Goal: Navigation & Orientation: Find specific page/section

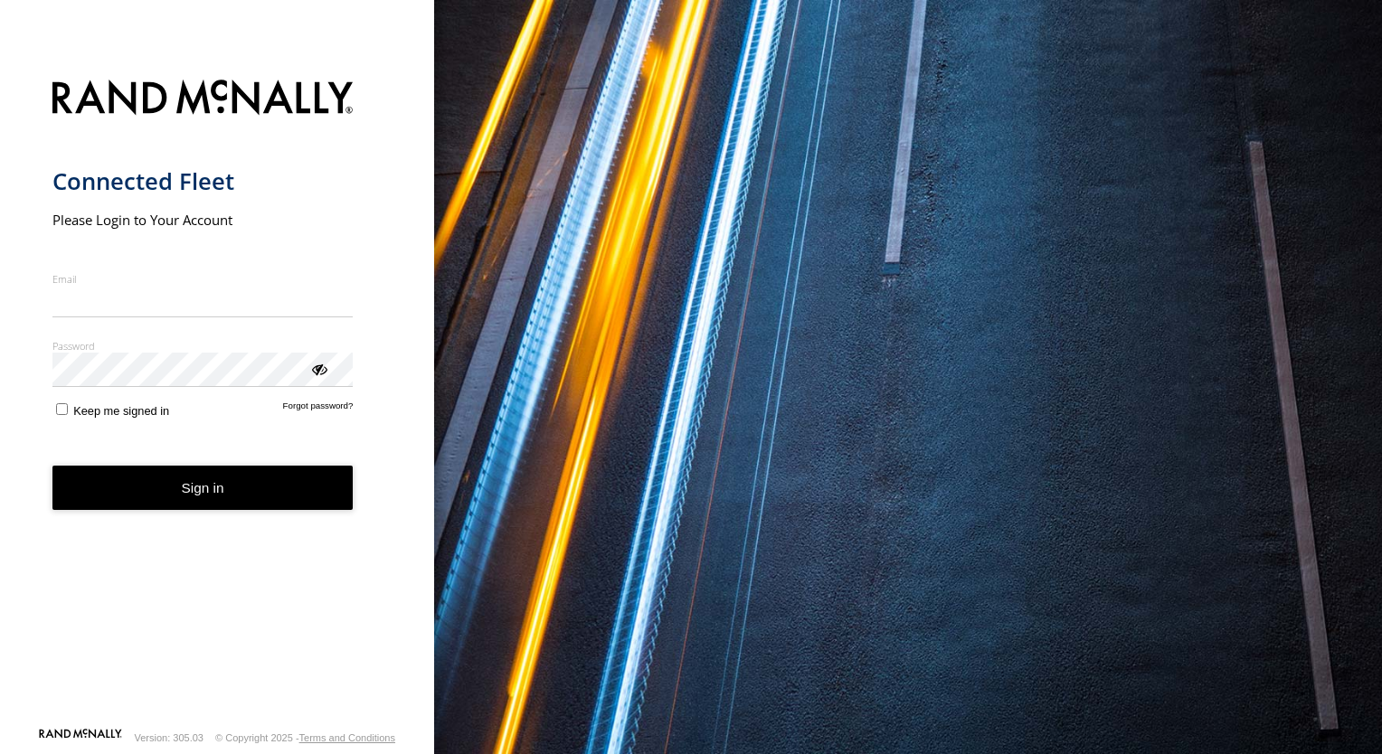
click at [119, 302] on input "Email" at bounding box center [202, 302] width 301 height 33
type input "**********"
click at [112, 486] on button "Sign in" at bounding box center [202, 487] width 301 height 44
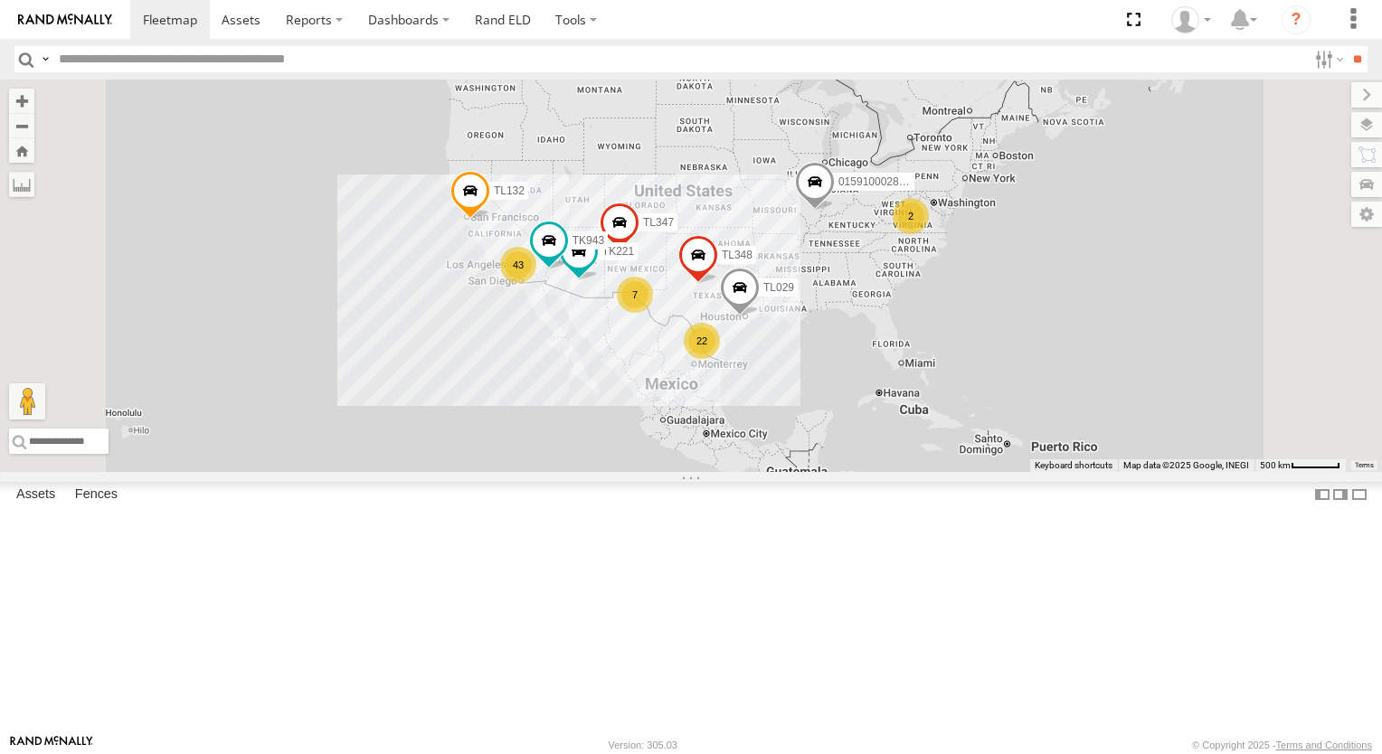
click at [452, 354] on div "TL348 015910002848003 TK221 22 43 7 TL029 TL132 2 TK943 TL347" at bounding box center [691, 276] width 1382 height 392
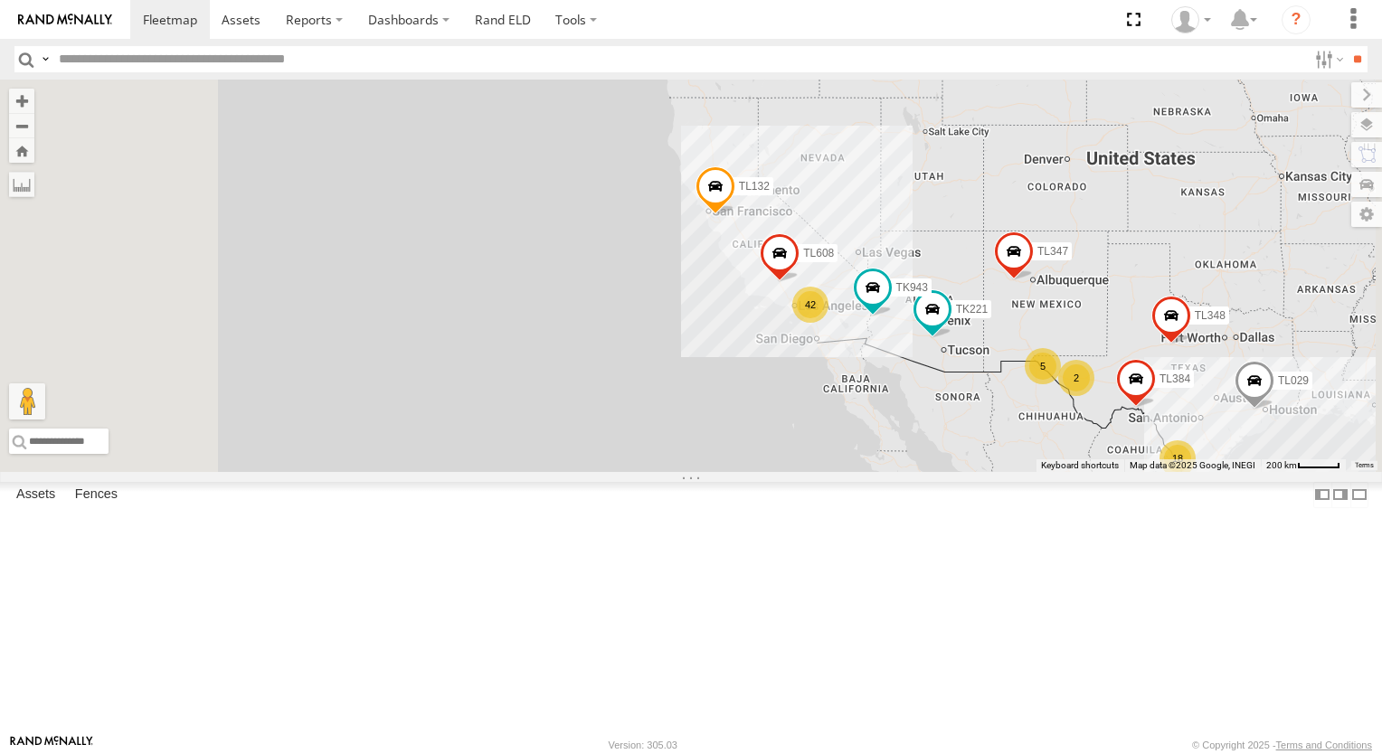
scroll to position [532, 0]
click at [1130, 269] on div "TL348 015910002848003 TK221 TL029 TL132 TK943 TL347 18 42 5 TL384 2 TL608" at bounding box center [691, 276] width 1382 height 392
click at [1001, 302] on div "TL348 015910002848003 TK221 TL029 TL132 TK943 TL347 18 42 5 TL384 2 TL608" at bounding box center [691, 276] width 1382 height 392
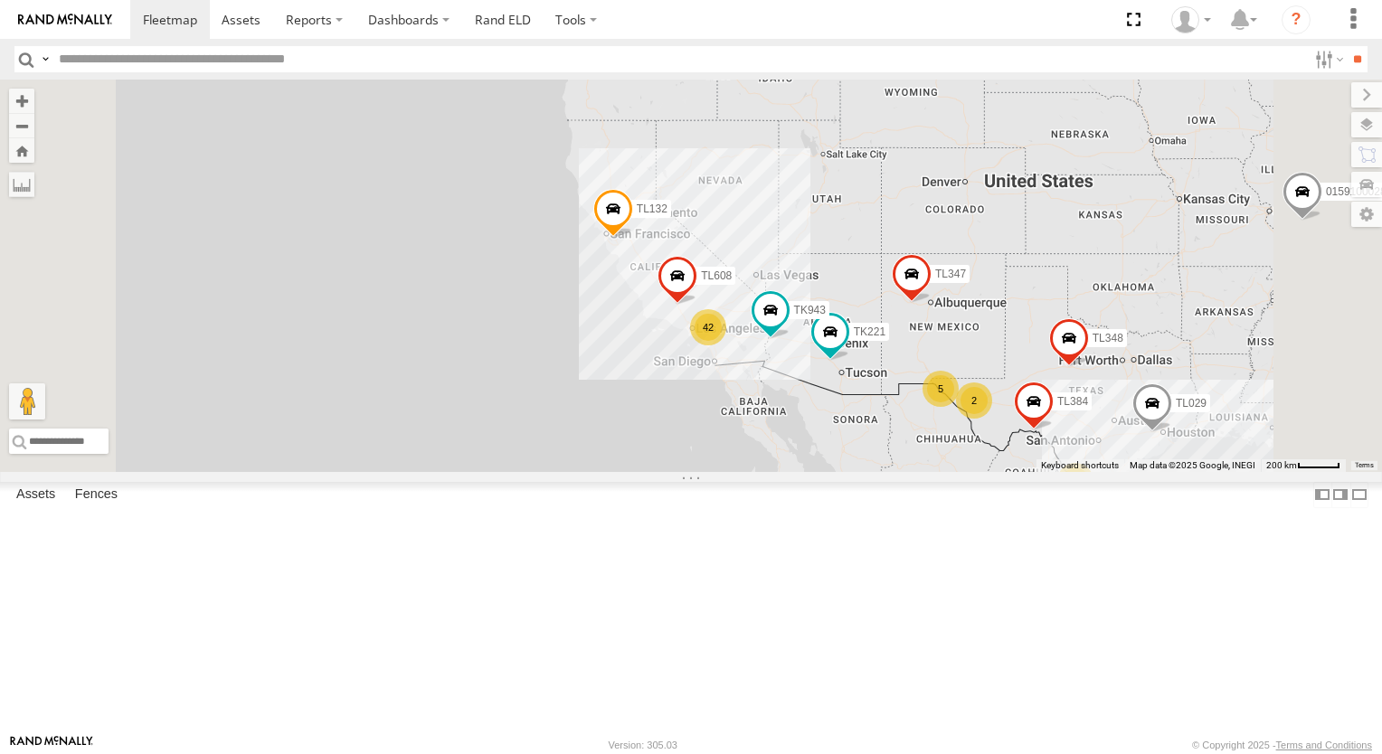
drag, startPoint x: 765, startPoint y: 323, endPoint x: 729, endPoint y: 323, distance: 36.2
click at [741, 323] on div "TL348 015910002848003 TK221 TL029 TL132 TK943 TL347 18 42 5 TL384 2 TL608" at bounding box center [691, 276] width 1382 height 392
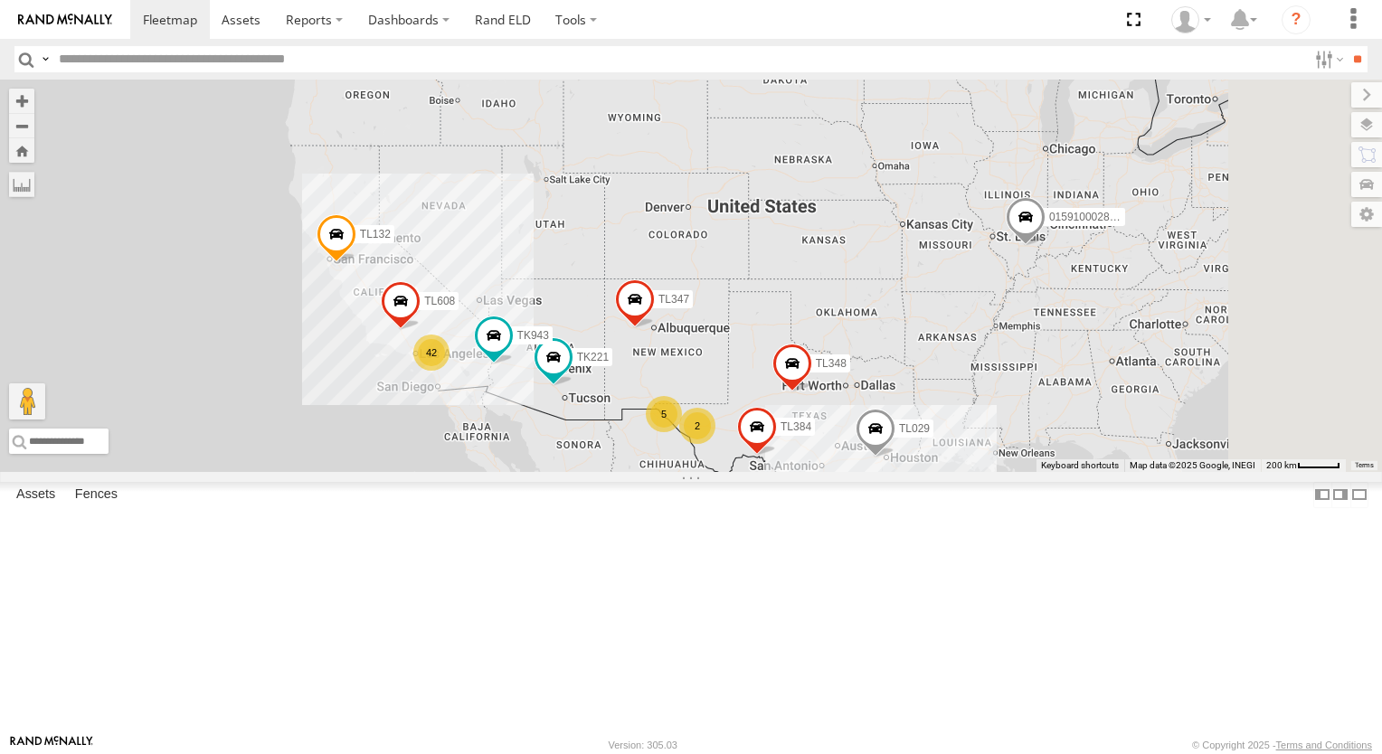
click at [716, 323] on div "TL348 015910002848003 TK221 TL029 TL132 TK943 TL347 18 42 5 TL384 2 TL608" at bounding box center [691, 276] width 1382 height 392
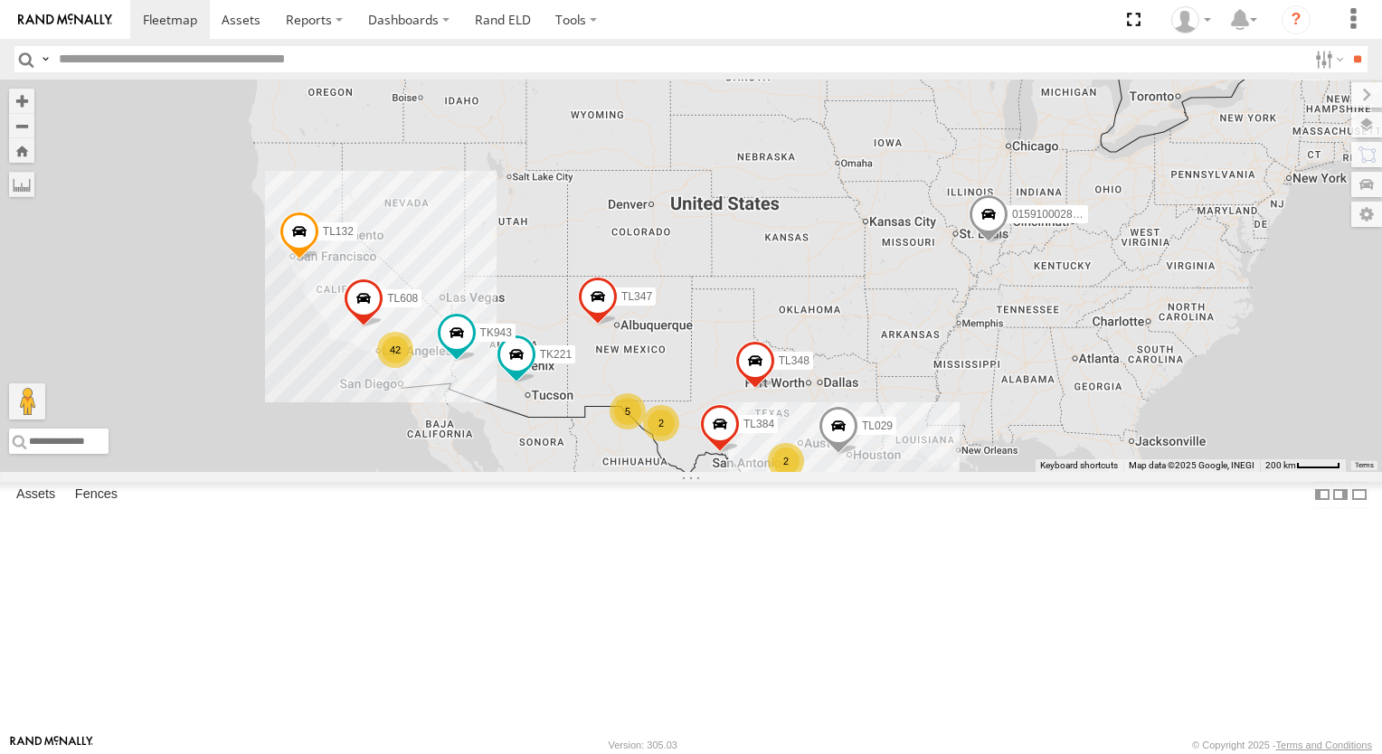
drag, startPoint x: 712, startPoint y: 319, endPoint x: 671, endPoint y: 262, distance: 70.0
click at [696, 297] on div "TL348 015910002848003 TK221 TL029 TL132 TK943 TL347 19 42 5 TL384 2 TL608 2" at bounding box center [691, 276] width 1382 height 392
drag, startPoint x: 671, startPoint y: 262, endPoint x: 657, endPoint y: 236, distance: 29.5
click at [662, 244] on div "TL348 015910002848003 TK221 TL029 TL132 TK943 TL347 19 42 5 TL384 2 TL608 2" at bounding box center [691, 276] width 1382 height 392
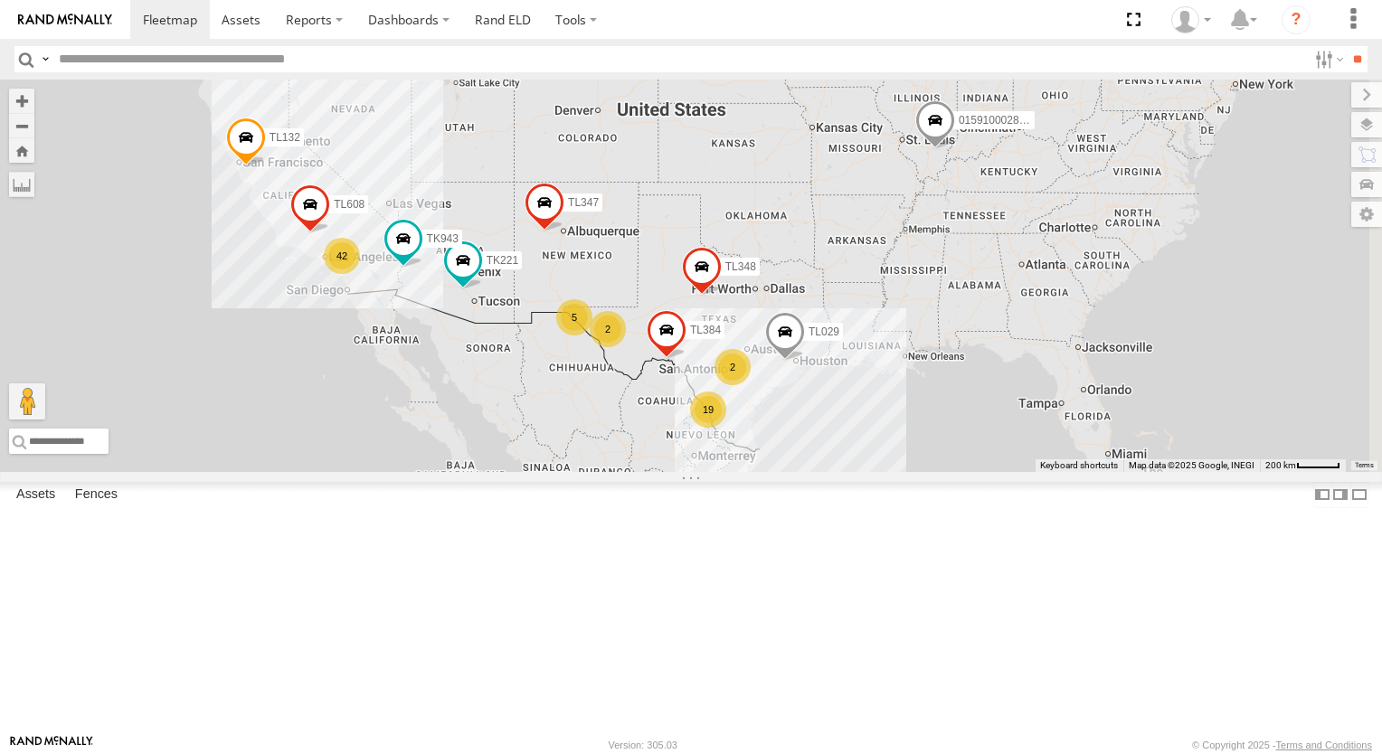
click at [656, 236] on div "TL348 015910002848003 TK221 TL029 TL132 TK943 TL347 19 42 5 TL384 2 TL608 2" at bounding box center [691, 276] width 1382 height 392
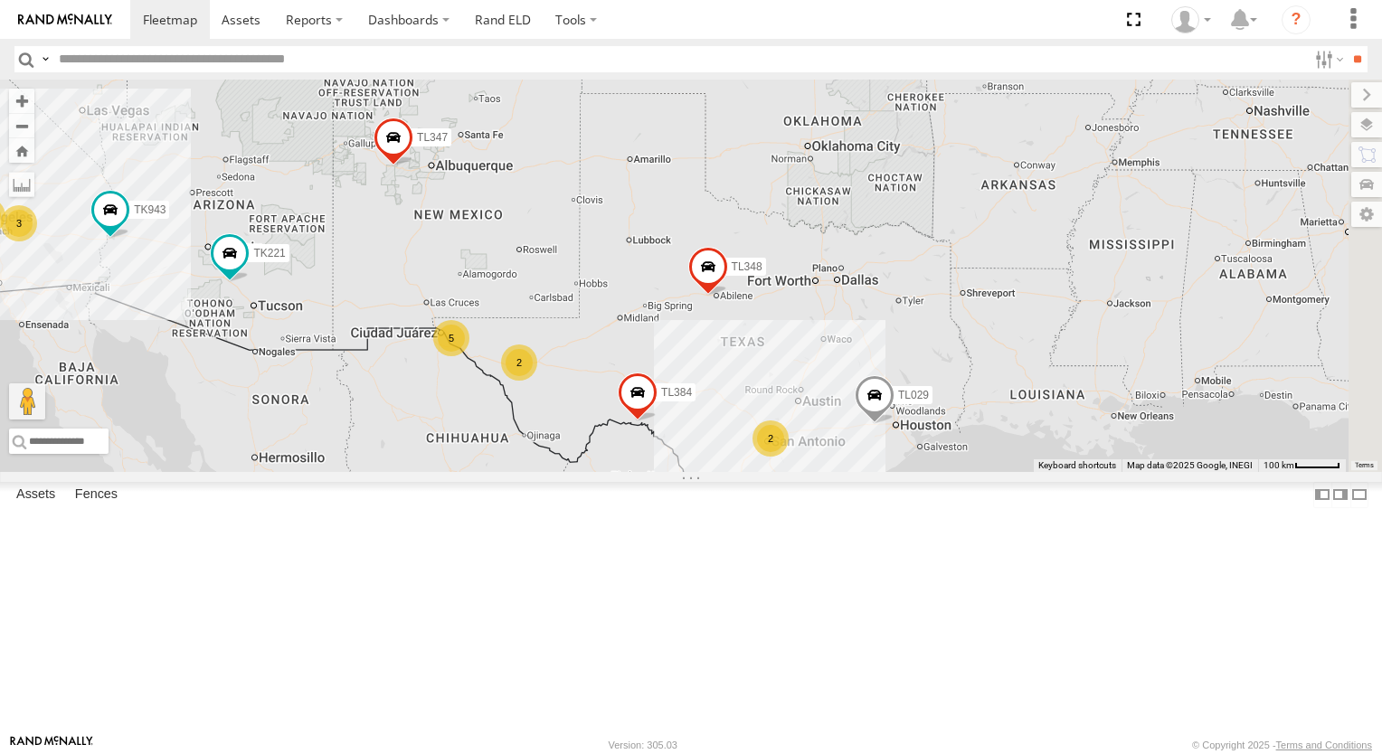
drag, startPoint x: 1053, startPoint y: 396, endPoint x: 789, endPoint y: 203, distance: 326.8
click at [789, 203] on div "TL348 015910002848003 TK221 TL029 TL132 TK943 TL347 TL384 TL608 30 5 9 2 3 2" at bounding box center [691, 276] width 1382 height 392
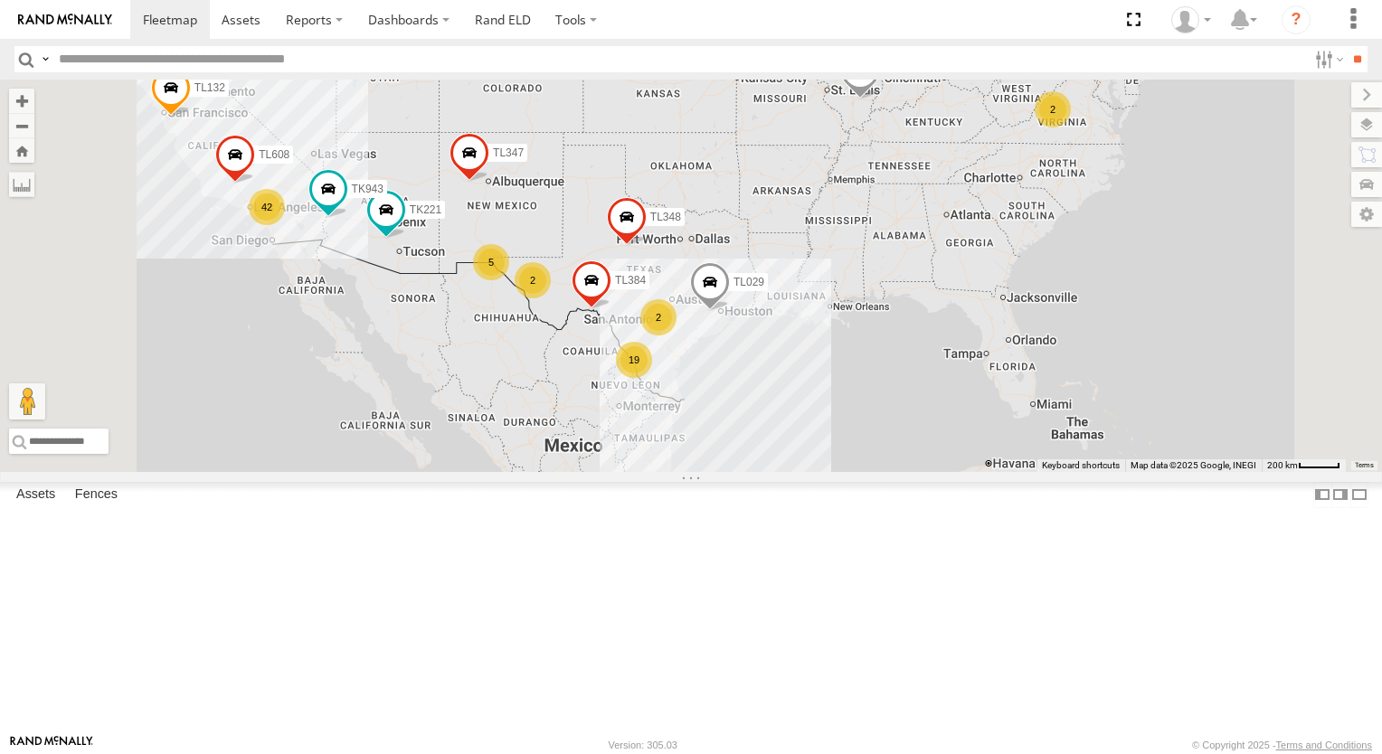
drag, startPoint x: 821, startPoint y: 277, endPoint x: 838, endPoint y: 353, distance: 77.9
click at [837, 351] on div "TL348 015910002848003 TK221 TL029 TL132 TK943 TL347 TL384 TL608 19 42 5 2 2 2" at bounding box center [691, 276] width 1382 height 392
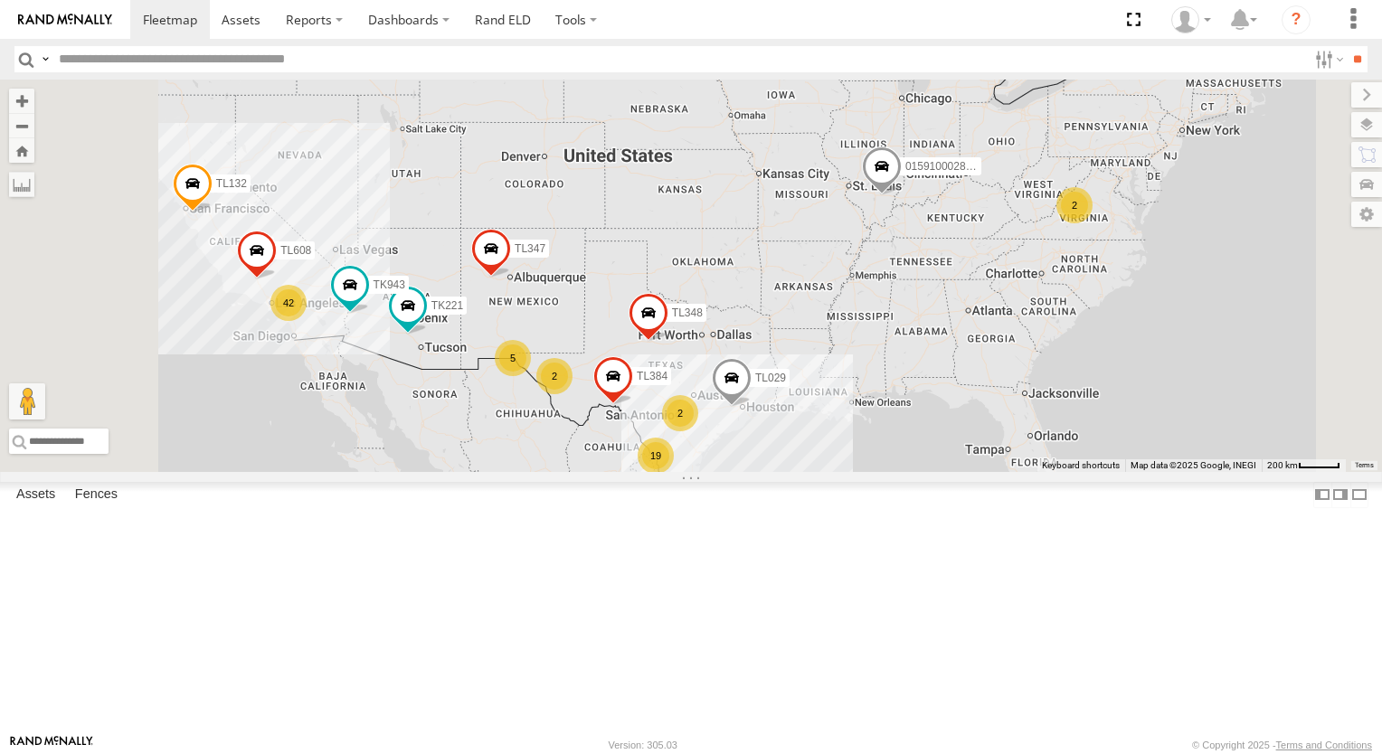
click at [838, 353] on div "TL348 015910002848003 TK221 TL029 TL132 TK943 TL347 TL384 TL608 19 42 5 2 2 2" at bounding box center [691, 276] width 1382 height 392
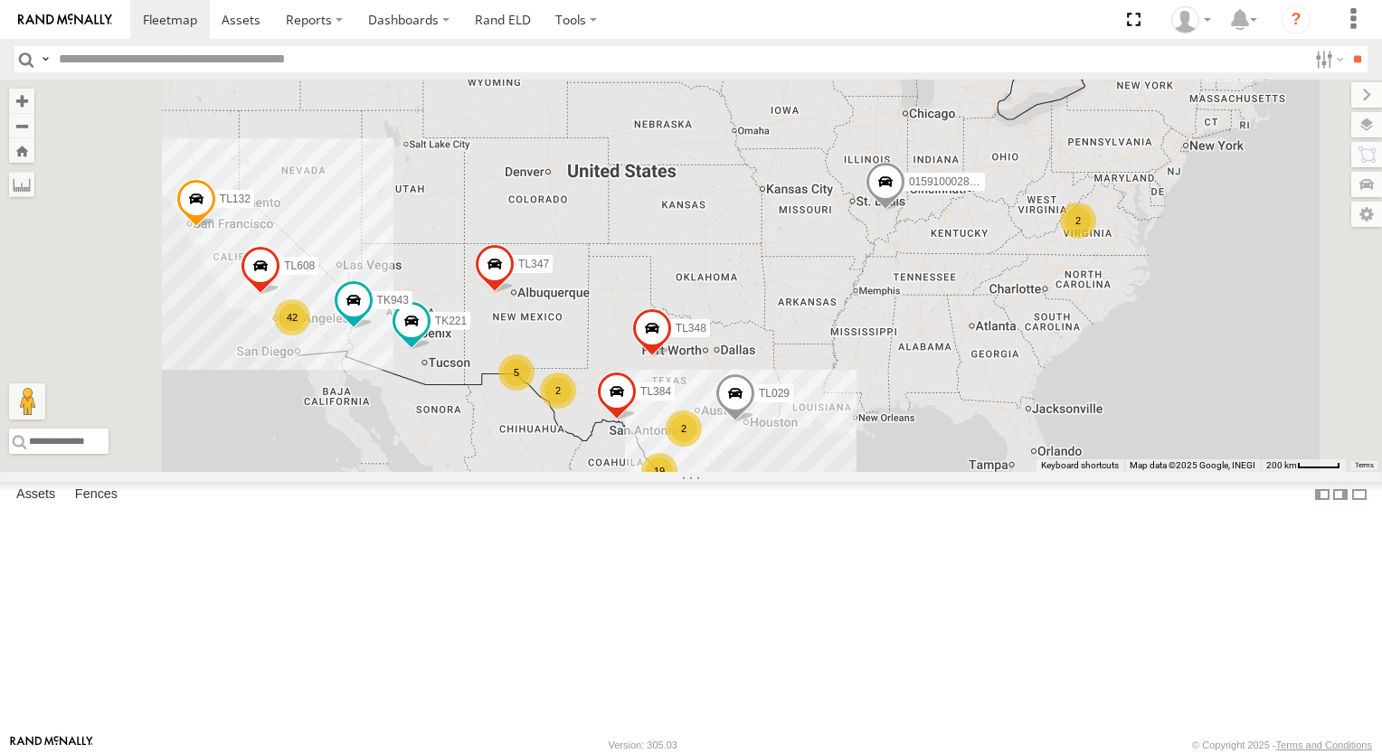
click at [792, 372] on div "TL348 015910002848003 TK221 TL029 TL132 TK943 TL347 TL384 TL608 19 42 5 2 2 2" at bounding box center [691, 276] width 1382 height 392
drag, startPoint x: 812, startPoint y: 322, endPoint x: 821, endPoint y: 303, distance: 21.0
click at [821, 303] on div "TL348 015910002848003 TK221 TL029 TL132 TK943 TL347 TL384 TL608 19 42 5 2 2 2" at bounding box center [691, 276] width 1382 height 392
drag, startPoint x: 813, startPoint y: 400, endPoint x: 821, endPoint y: 354, distance: 46.8
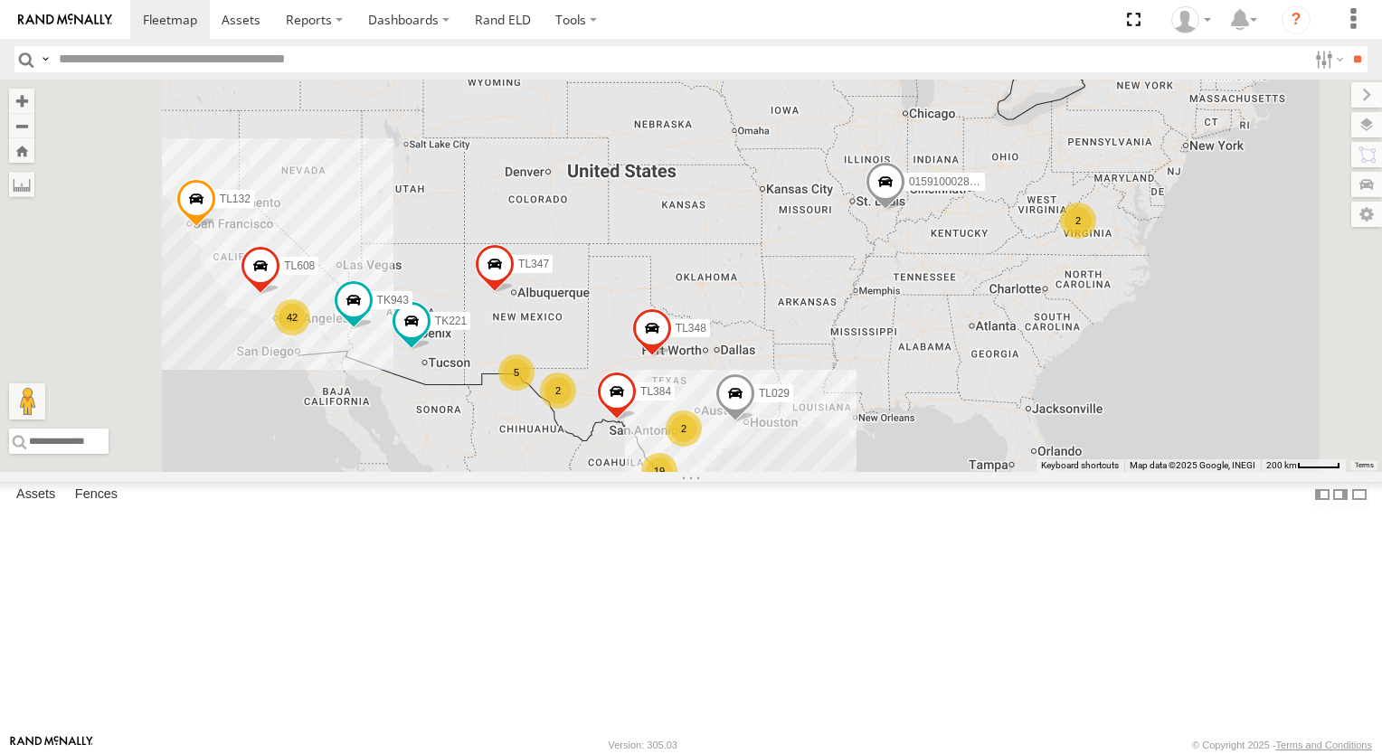
click at [817, 382] on div "TL348 015910002848003 TK221 TL029 TL132 TK943 TL347 TL384 TL608 19 42 5 2 2 2" at bounding box center [691, 276] width 1382 height 392
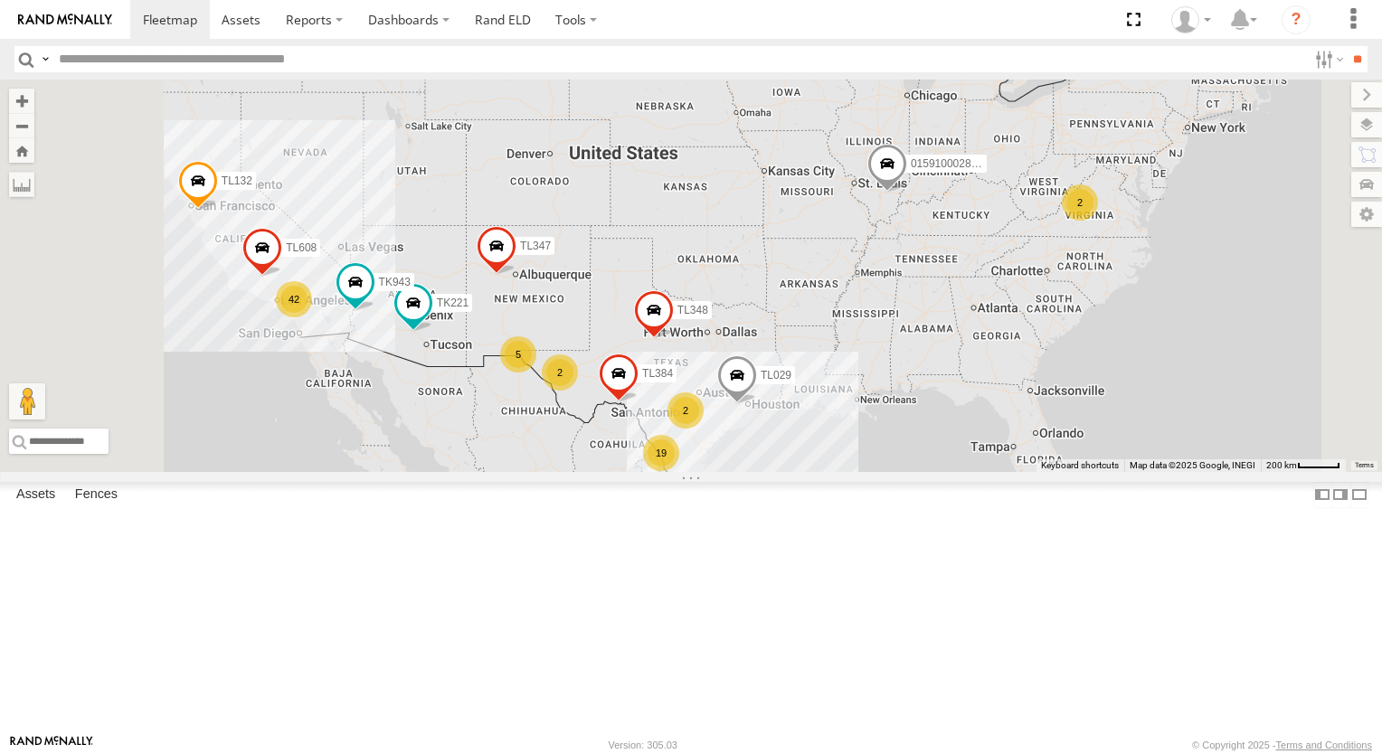
drag, startPoint x: 821, startPoint y: 354, endPoint x: 825, endPoint y: 335, distance: 19.3
click at [825, 335] on div "TL348 015910002848003 TK221 TL029 TL132 TK943 TL347 TL384 TL608 19 42 5 2 2 2" at bounding box center [691, 276] width 1382 height 392
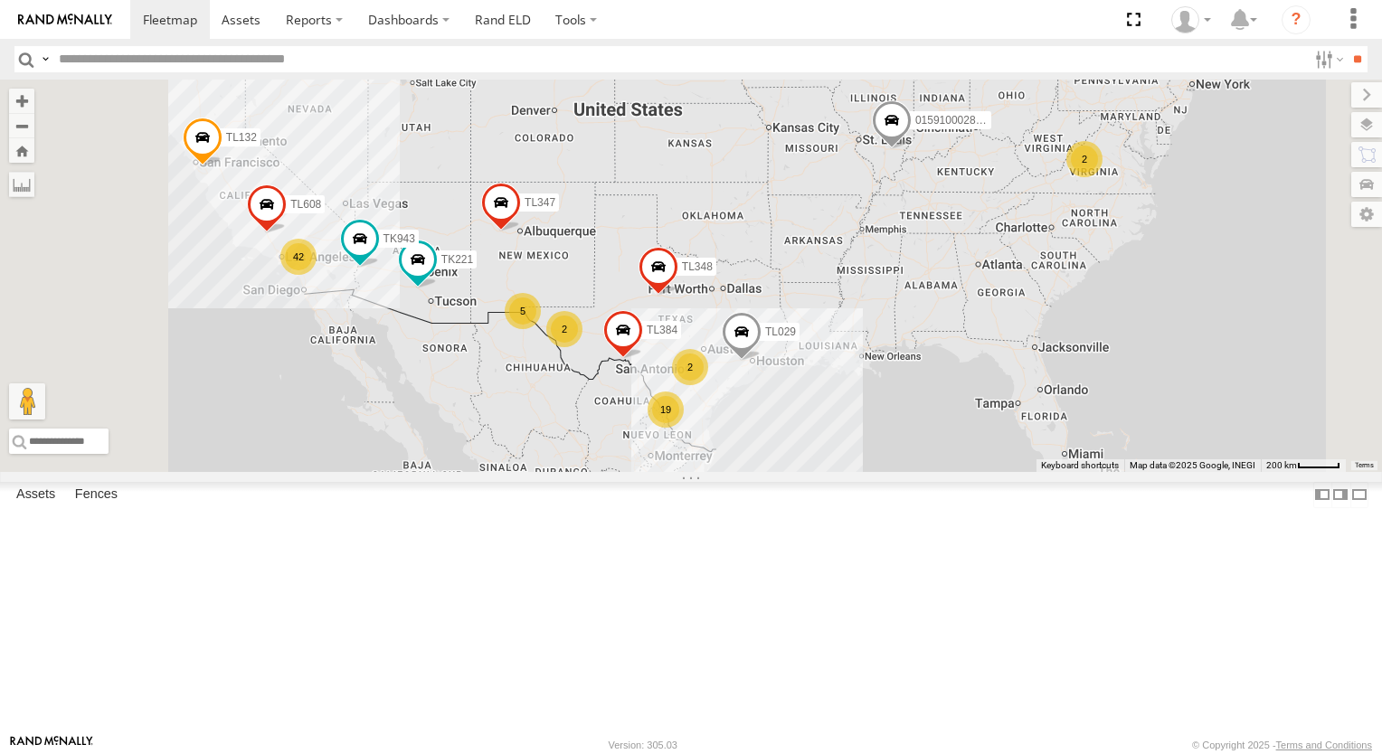
drag, startPoint x: 836, startPoint y: 368, endPoint x: 836, endPoint y: 333, distance: 35.3
click at [836, 333] on div "TL348 015910002848003 TK221 TL029 TL132 TK943 TL347 TL384 TL608 19 42 5 2 2 2" at bounding box center [691, 276] width 1382 height 392
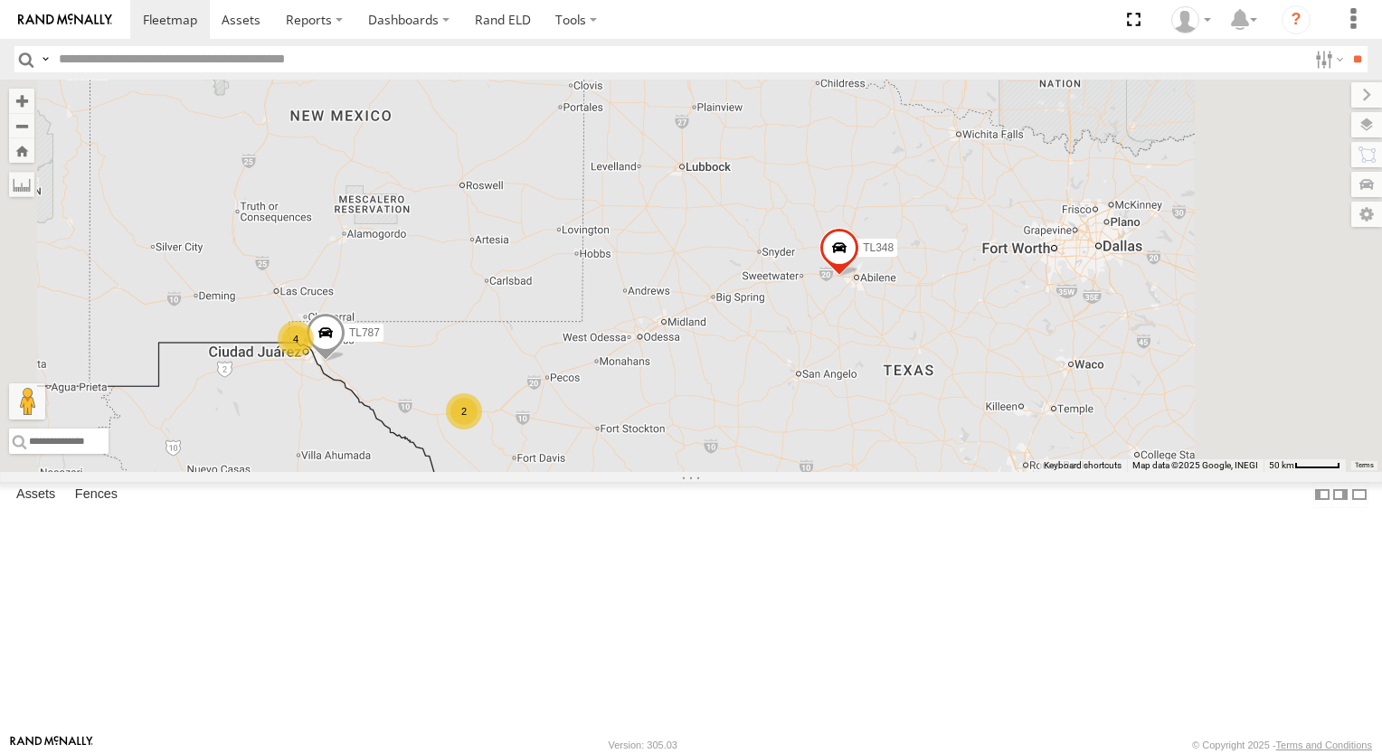
drag, startPoint x: 795, startPoint y: 364, endPoint x: 781, endPoint y: 302, distance: 63.9
click at [782, 316] on div "TL348 015910002848003 TK221 TL029 TL132 TK943 TL347 TL384 TL608 4 2 TL787 2" at bounding box center [691, 276] width 1382 height 392
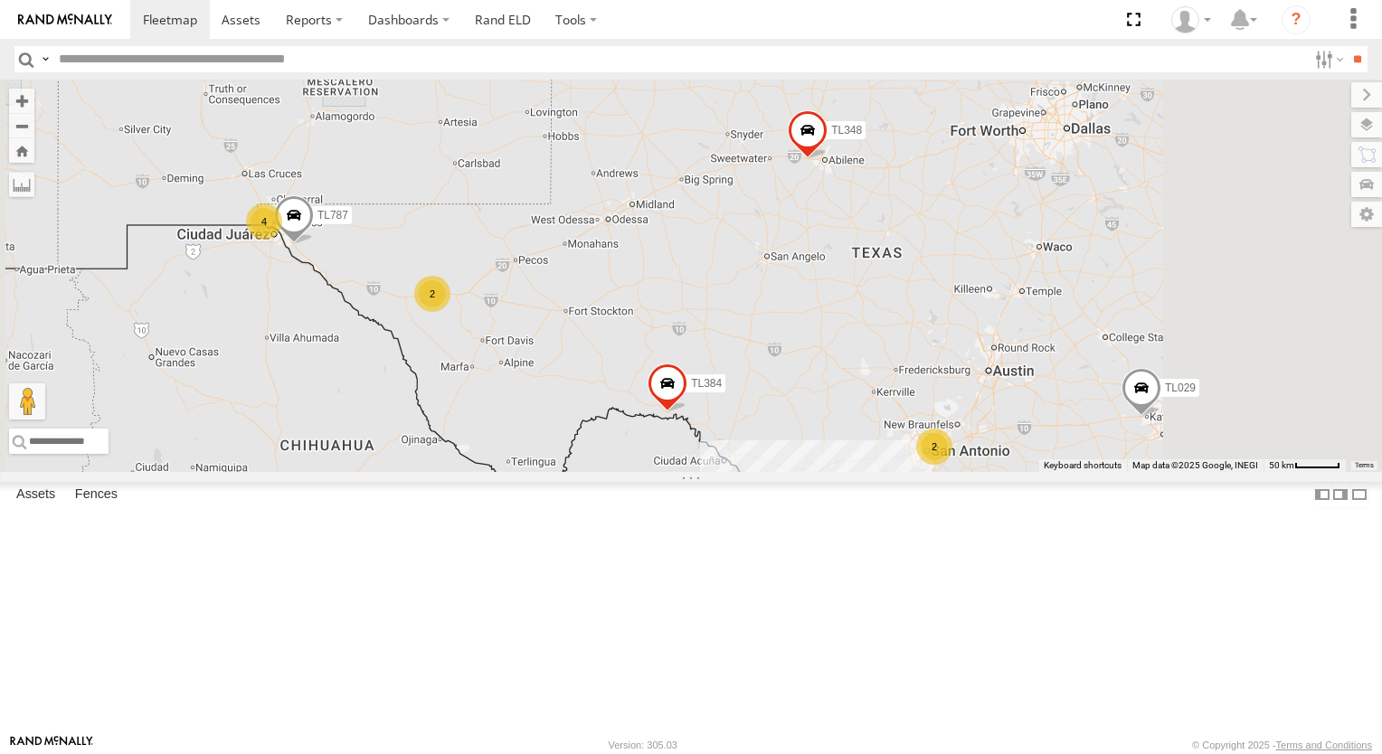
click at [773, 270] on div "TL348 015910002848003 TK221 TL029 TL132 TK943 TL347 TL384 TL608 4 2 TL787 2" at bounding box center [691, 276] width 1382 height 392
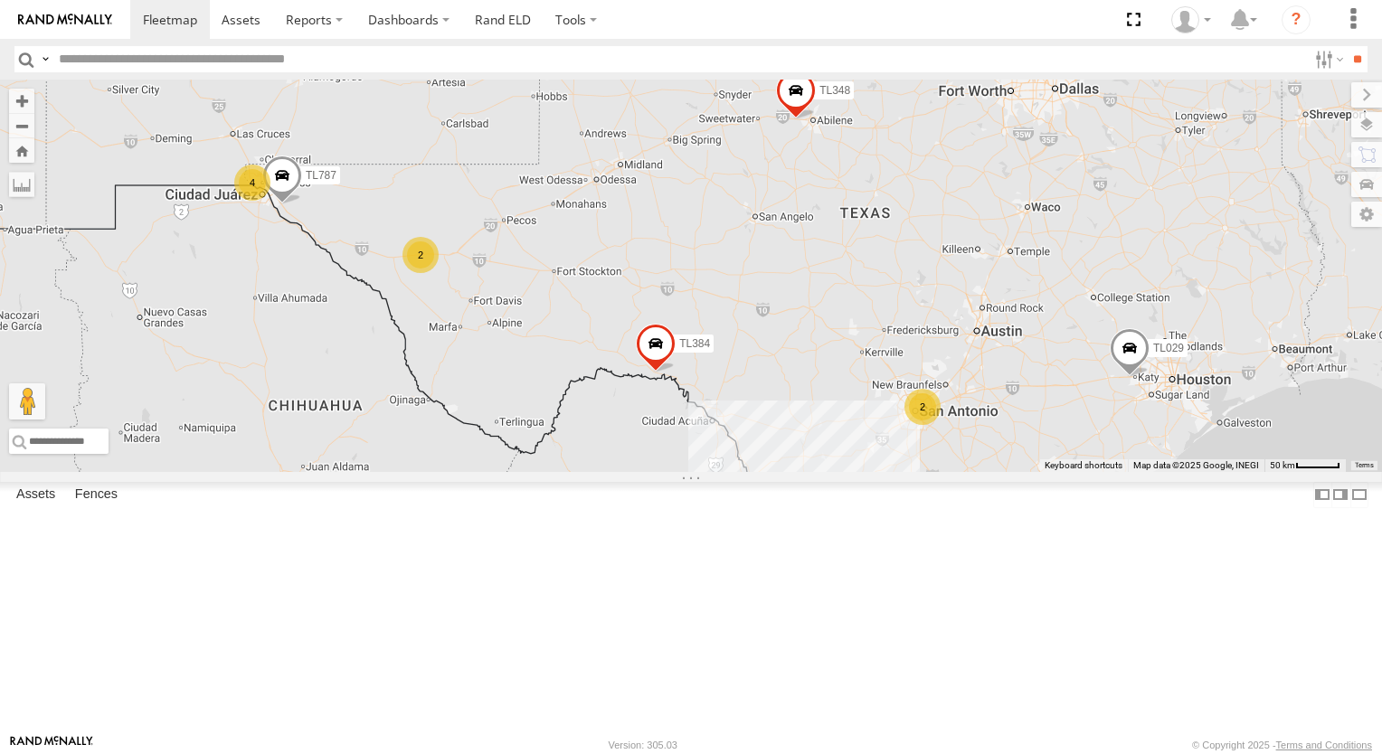
drag, startPoint x: 925, startPoint y: 398, endPoint x: 908, endPoint y: 317, distance: 82.3
click at [924, 393] on div "TL348 015910002848003 TK221 TL029 TL132 TK943 TL347 TL384 TL608 4 2 TL787 2 18 …" at bounding box center [691, 276] width 1382 height 392
click at [910, 321] on div "TL348 015910002848003 TK221 TL029 TL132 TK943 TL347 TL384 TL608 4 2 TL787 2 18 …" at bounding box center [691, 276] width 1382 height 392
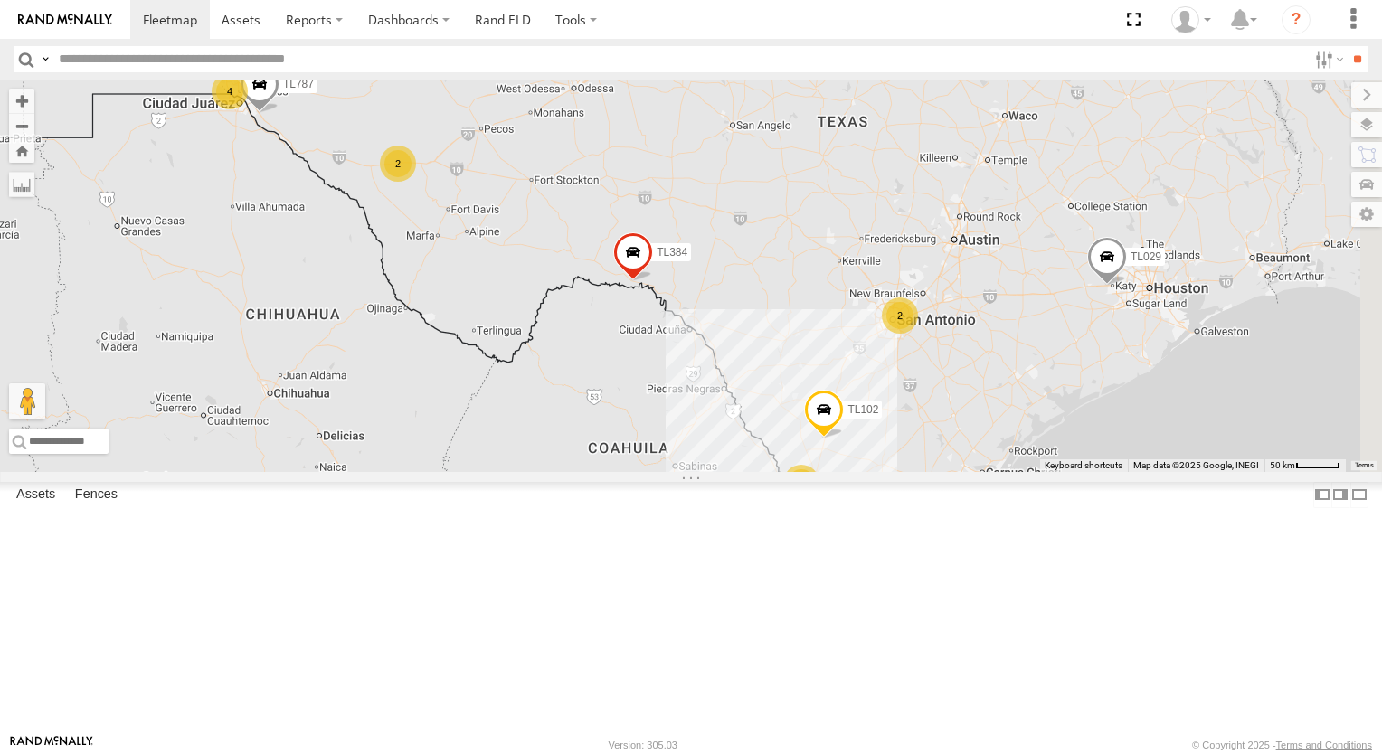
click at [908, 310] on div "TL348 015910002848003 TK221 TL029 TL132 TK943 TL347 TL384 TL608 4 2 TL787 2 18 …" at bounding box center [691, 276] width 1382 height 392
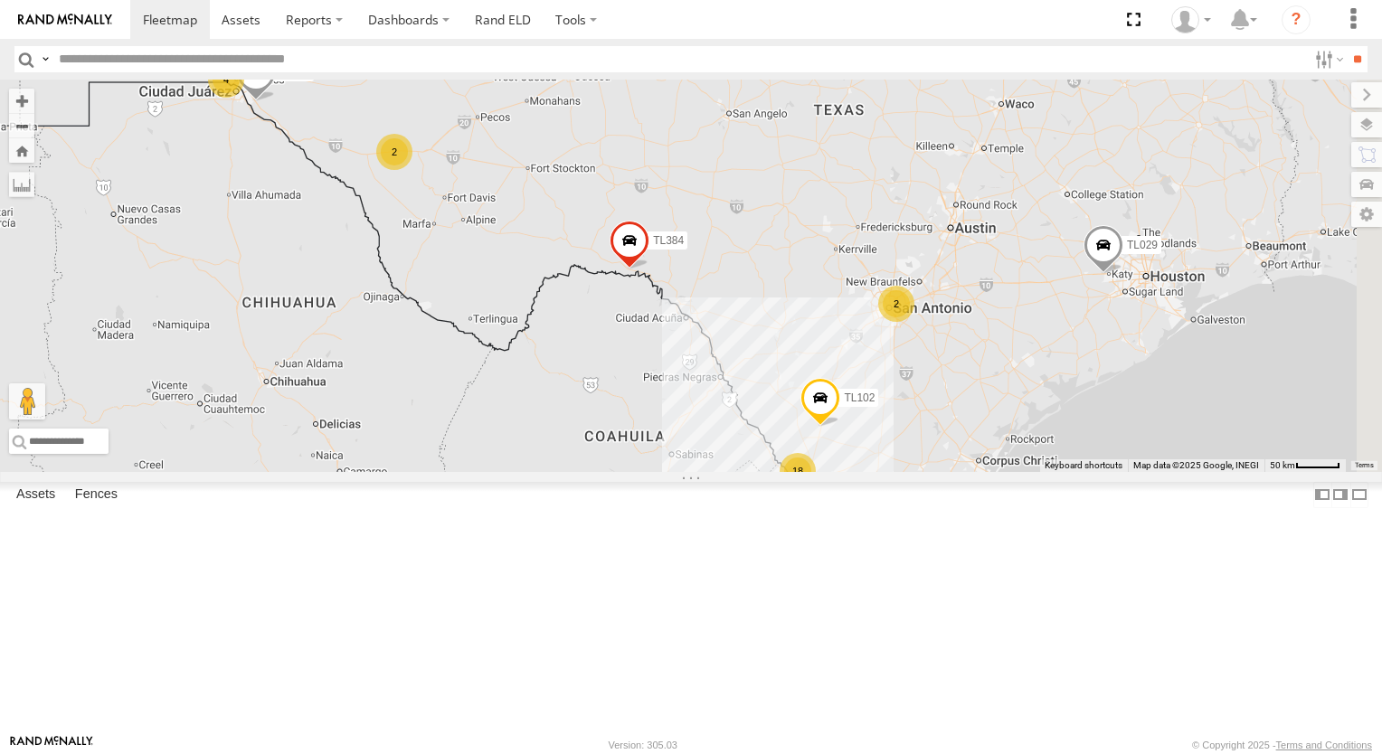
drag, startPoint x: 952, startPoint y: 438, endPoint x: 937, endPoint y: 386, distance: 53.8
click at [950, 427] on div "TL348 015910002848003 TK221 TL029 TL132 TK943 TL347 TL384 TL608 4 2 TL787 2 18 …" at bounding box center [691, 276] width 1382 height 392
drag, startPoint x: 937, startPoint y: 386, endPoint x: 929, endPoint y: 364, distance: 24.0
click at [929, 364] on div "TL348 015910002848003 TK221 TL029 TL132 TK943 TL347 TL384 TL608 4 2 TL787 2 18 …" at bounding box center [691, 276] width 1382 height 392
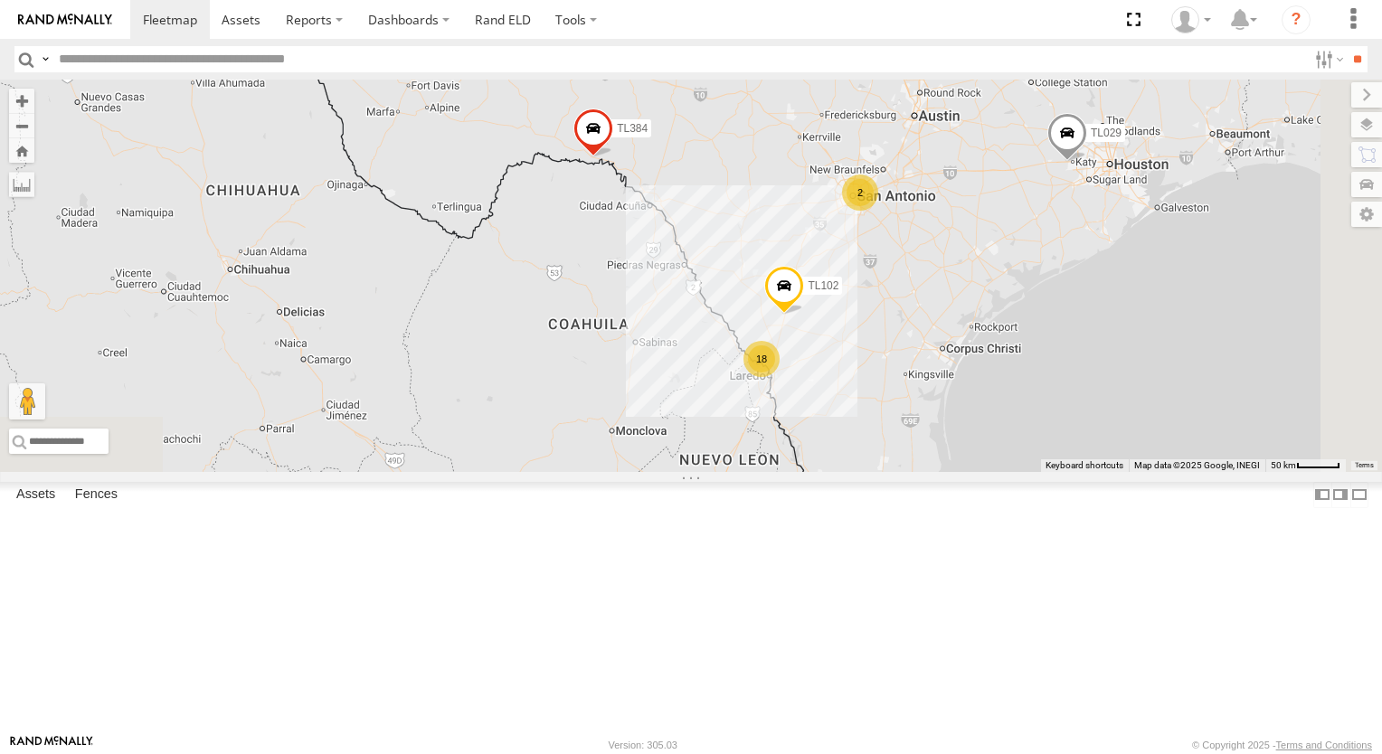
click at [980, 279] on div "TL348 015910002848003 TK221 TL029 TL132 TK943 TL347 TL384 TL608 4 2 TL787 2 18 …" at bounding box center [691, 276] width 1382 height 392
drag, startPoint x: 967, startPoint y: 269, endPoint x: 934, endPoint y: 246, distance: 39.6
click at [934, 246] on div "TL348 015910002848003 TK221 TL029 TL132 TK943 TL347 TL384 TL608 4 2 TL787 2 18 …" at bounding box center [691, 276] width 1382 height 392
drag, startPoint x: 955, startPoint y: 317, endPoint x: 925, endPoint y: 299, distance: 34.9
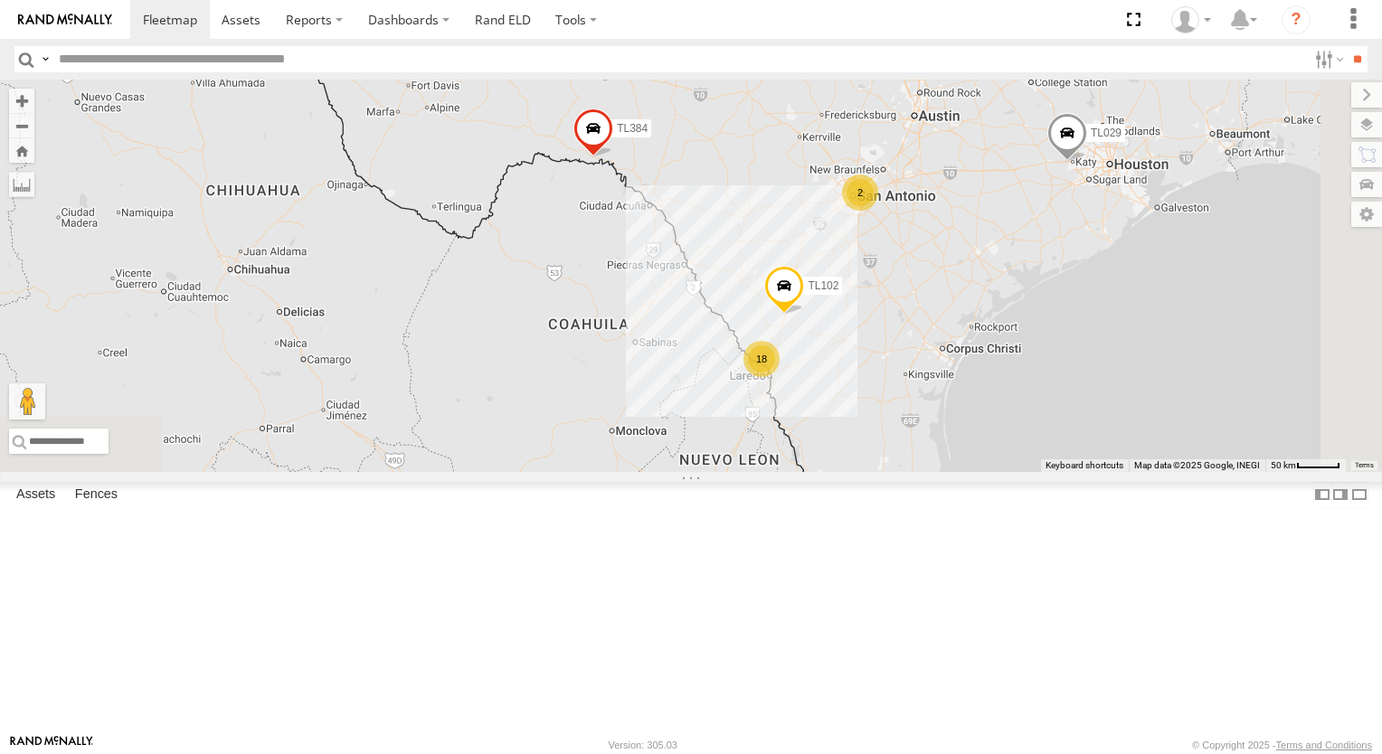
click at [946, 312] on div "TL348 015910002848003 TK221 TL029 TL132 TK943 TL347 TL384 TL608 4 2 TL787 2 18 …" at bounding box center [691, 276] width 1382 height 392
click at [926, 300] on div "TL348 015910002848003 TK221 TL029 TL132 TK943 TL347 TL384 TL608 4 2 TL787 2 18 …" at bounding box center [691, 276] width 1382 height 392
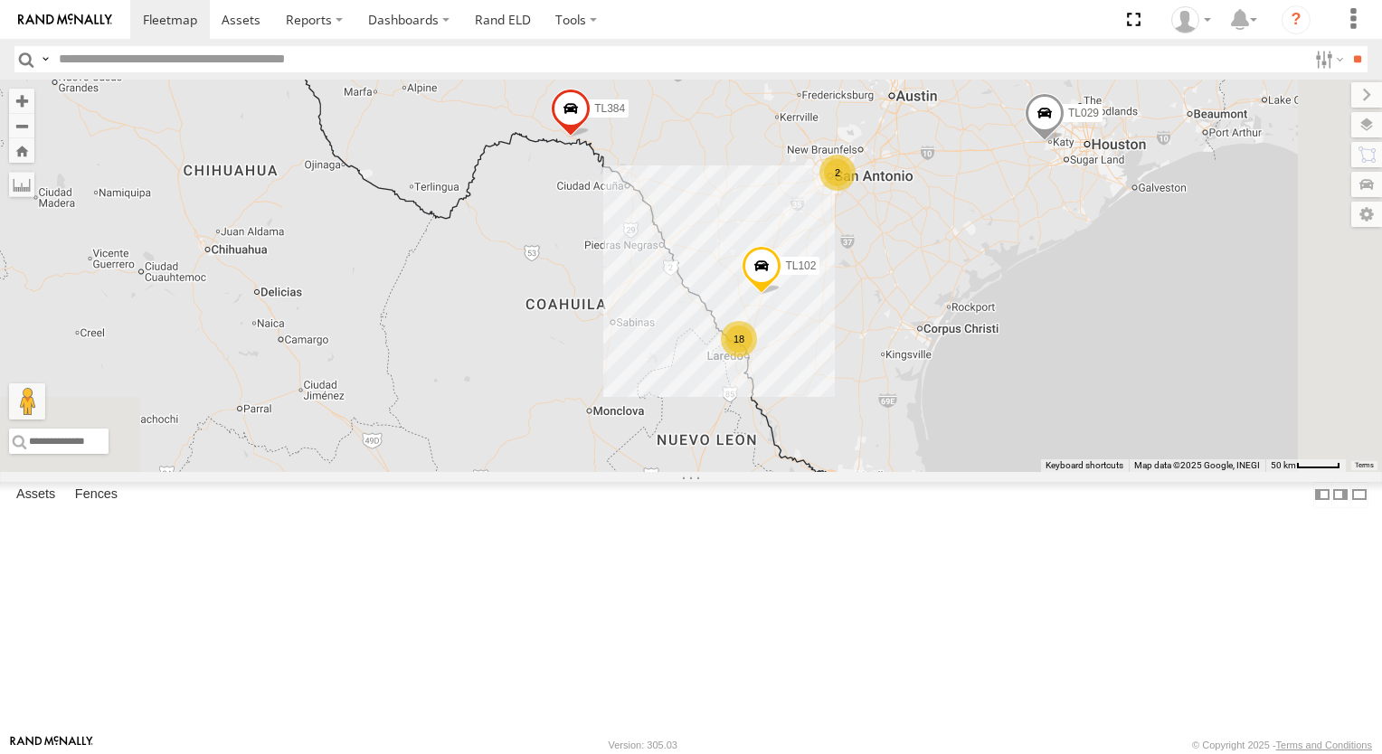
click at [915, 288] on div "TL348 015910002848003 TK221 TL029 TL132 TK943 TL347 TL384 TL608 4 2 TL787 2 18 …" at bounding box center [691, 276] width 1382 height 392
